Goal: Task Accomplishment & Management: Manage account settings

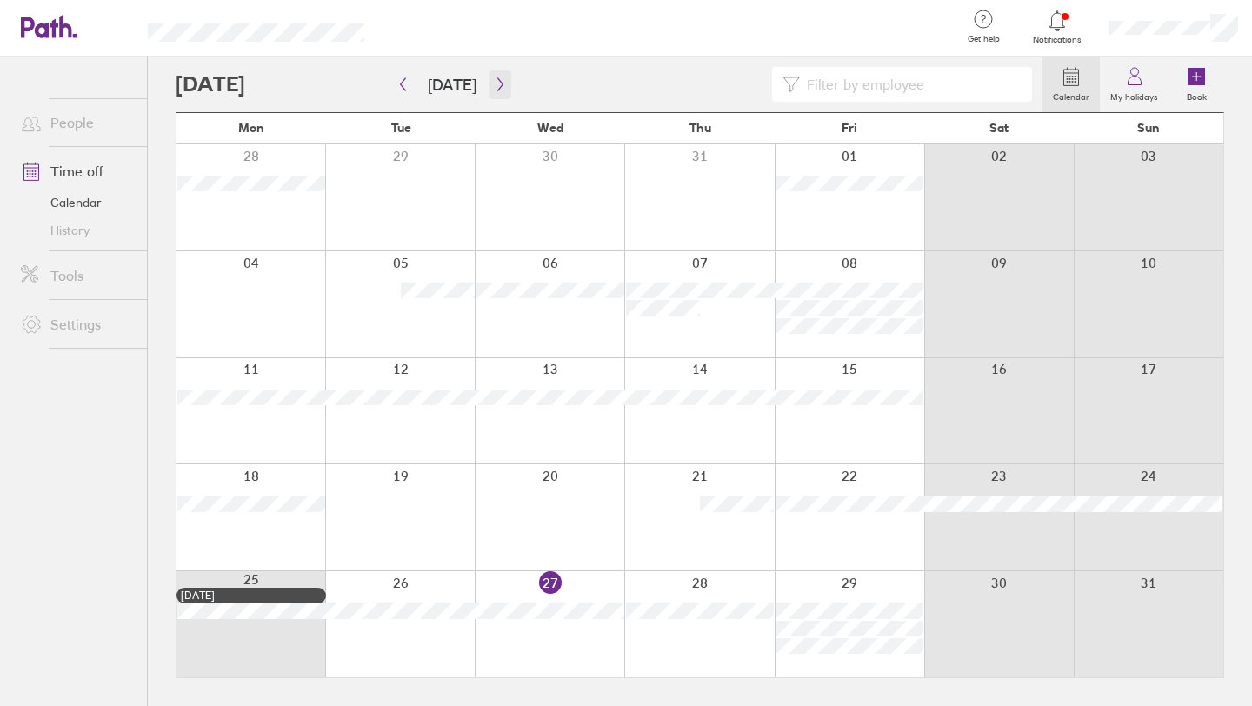
click at [494, 90] on icon "button" at bounding box center [500, 84] width 13 height 14
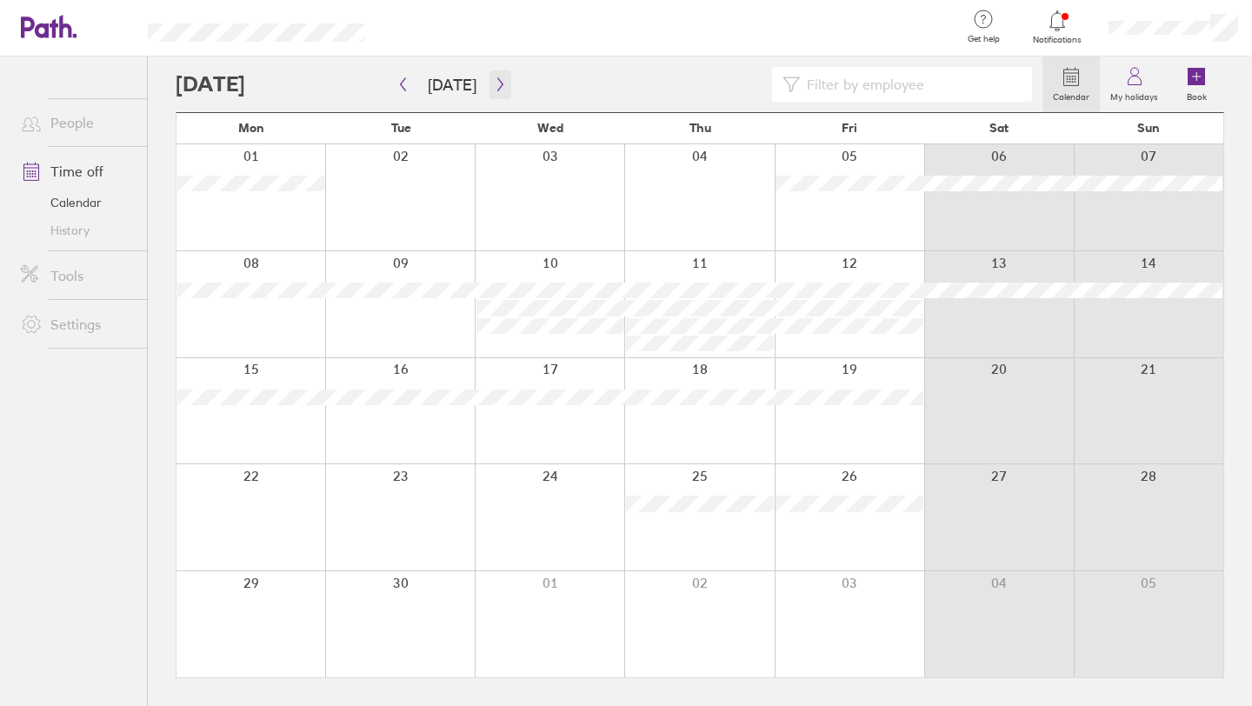
click at [494, 90] on icon "button" at bounding box center [500, 84] width 13 height 14
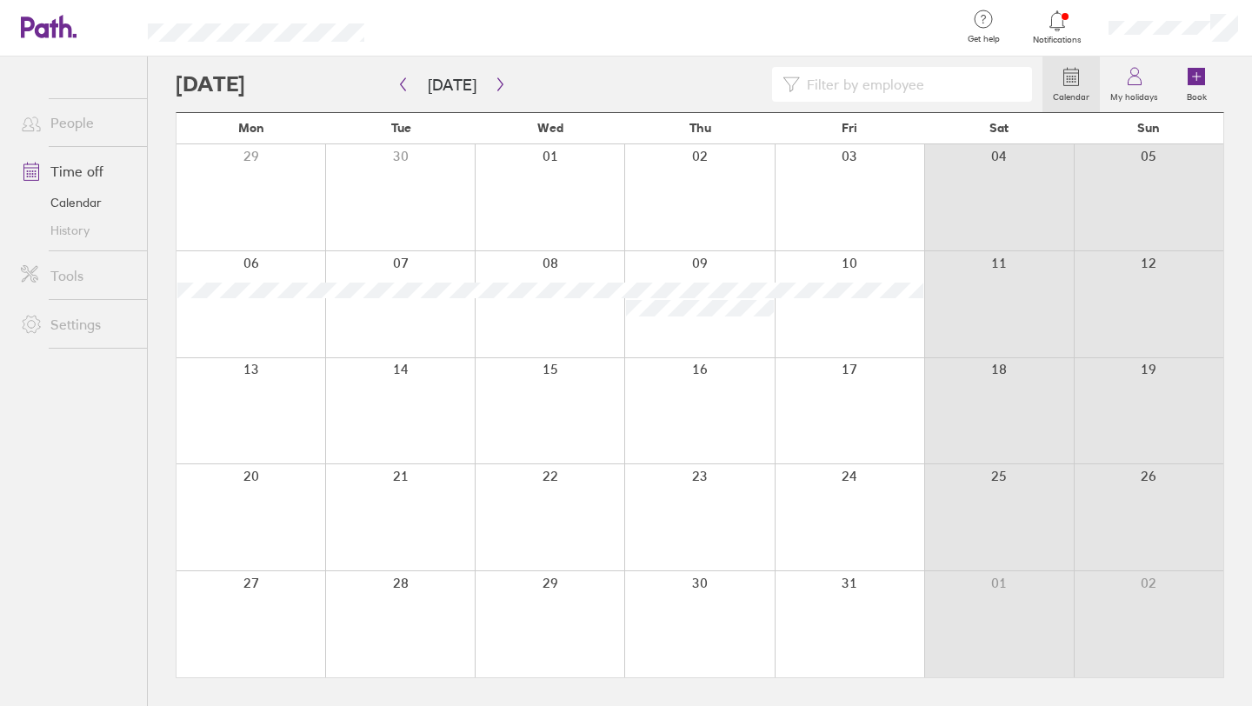
drag, startPoint x: 69, startPoint y: 662, endPoint x: 9, endPoint y: 702, distance: 72.1
click at [65, 663] on nav at bounding box center [73, 677] width 147 height 57
